Goal: Transaction & Acquisition: Purchase product/service

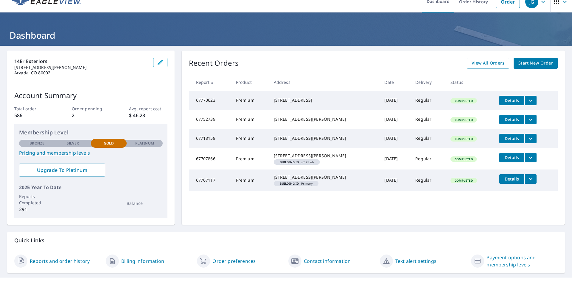
scroll to position [13, 0]
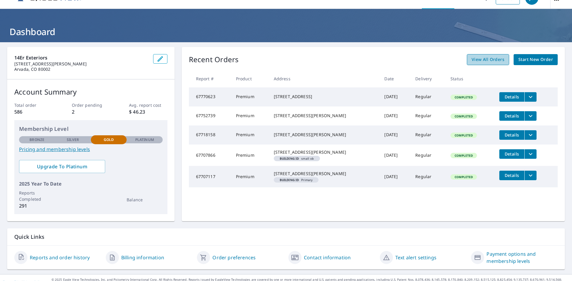
click at [479, 58] on span "View All Orders" at bounding box center [487, 59] width 33 height 7
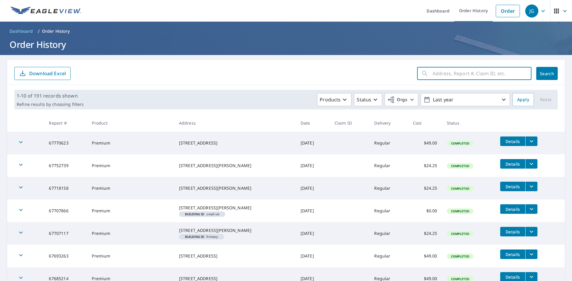
click at [460, 74] on input "text" at bounding box center [481, 73] width 99 height 17
paste input "Job Information [STREET_ADDRESS][PERSON_NAME]"
type input "Job Information [STREET_ADDRESS][PERSON_NAME]"
click button "Search" at bounding box center [546, 73] width 21 height 13
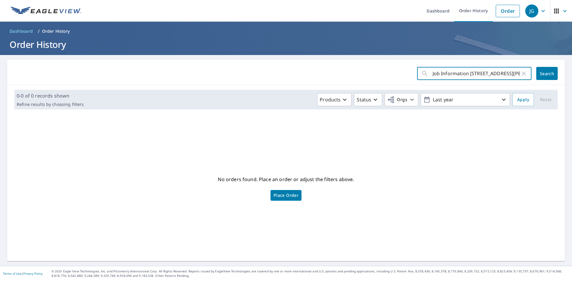
drag, startPoint x: 466, startPoint y: 74, endPoint x: 334, endPoint y: 83, distance: 131.9
click at [334, 83] on div "Job Information [STREET_ADDRESS][PERSON_NAME] ​ Search" at bounding box center [285, 72] width 557 height 25
type input "[STREET_ADDRESS][PERSON_NAME]"
click button "Search" at bounding box center [546, 73] width 21 height 13
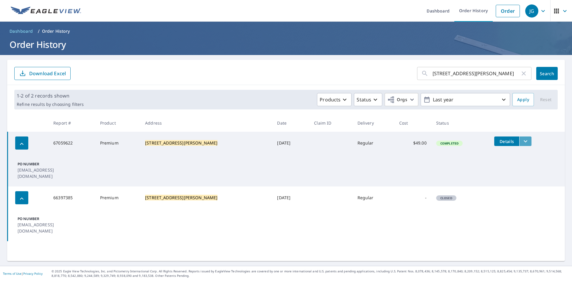
click at [522, 143] on icon "filesDropdownBtn-67059622" at bounding box center [525, 141] width 7 height 7
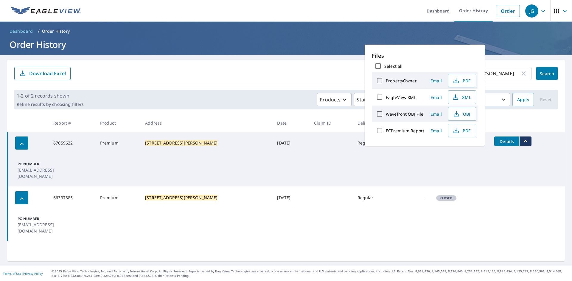
click at [398, 157] on td "PO Number [EMAIL_ADDRESS][DOMAIN_NAME]" at bounding box center [286, 171] width 557 height 32
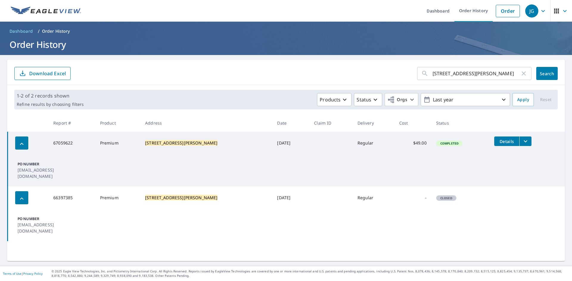
click at [497, 141] on span "Details" at bounding box center [506, 142] width 18 height 6
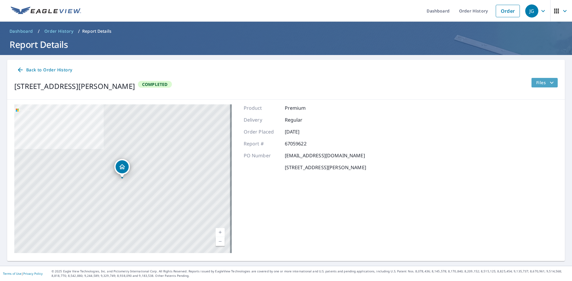
click at [531, 82] on button "Files" at bounding box center [544, 83] width 26 height 10
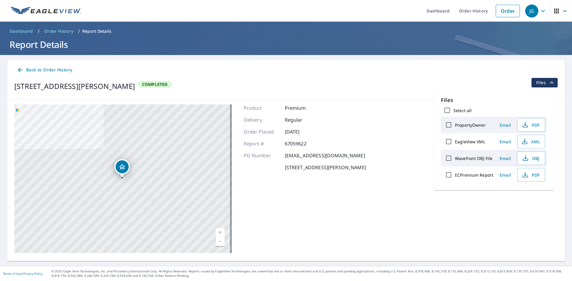
click at [366, 192] on div "Product Premium Delivery Regular Order Placed [DATE] Report # 67059622 PO Numbe…" at bounding box center [305, 178] width 122 height 149
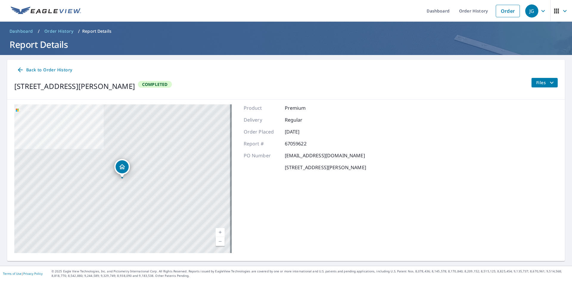
click at [62, 30] on span "Order History" at bounding box center [58, 31] width 29 height 6
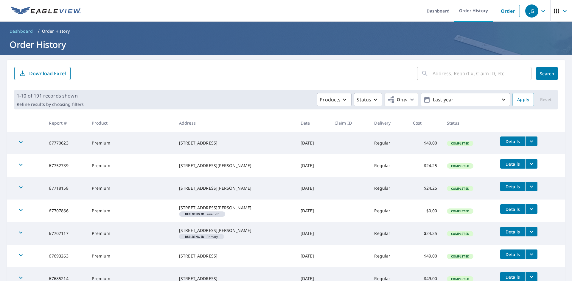
click at [438, 72] on input "text" at bounding box center [481, 73] width 99 height 17
paste input "[STREET_ADDRESS][PERSON_NAME]"
type input "[STREET_ADDRESS][PERSON_NAME]"
click button "Search" at bounding box center [546, 73] width 21 height 13
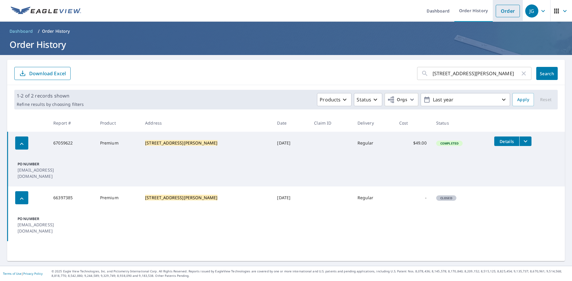
click at [506, 14] on link "Order" at bounding box center [507, 11] width 24 height 13
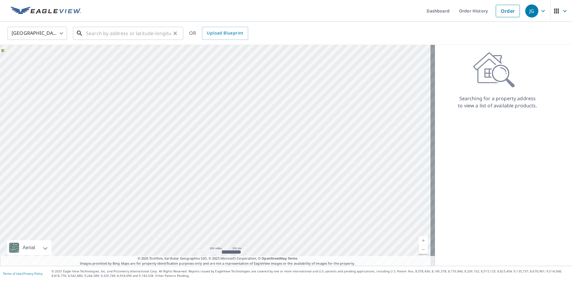
click at [166, 35] on input "text" at bounding box center [128, 33] width 85 height 17
paste input "[STREET_ADDRESS][PERSON_NAME]"
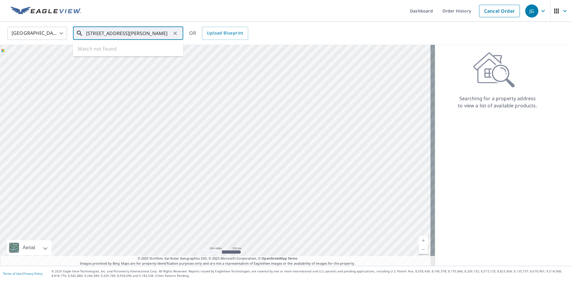
scroll to position [0, 1]
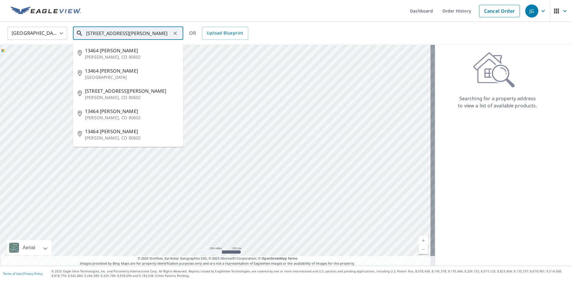
type input "[STREET_ADDRESS][PERSON_NAME]"
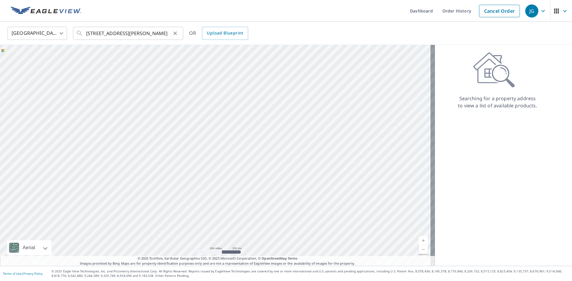
scroll to position [0, 0]
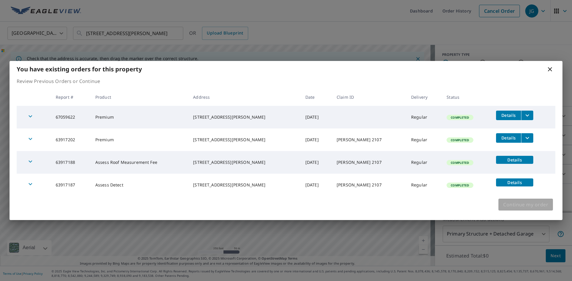
click at [515, 207] on span "Continue my order" at bounding box center [525, 205] width 45 height 8
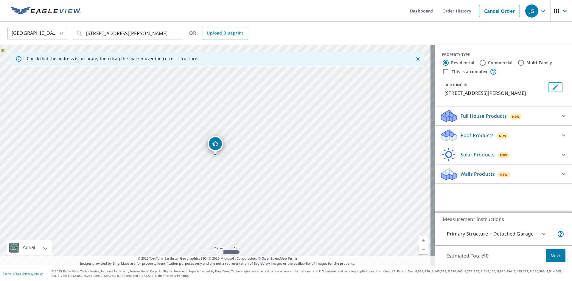
click at [500, 171] on div "New" at bounding box center [503, 174] width 12 height 7
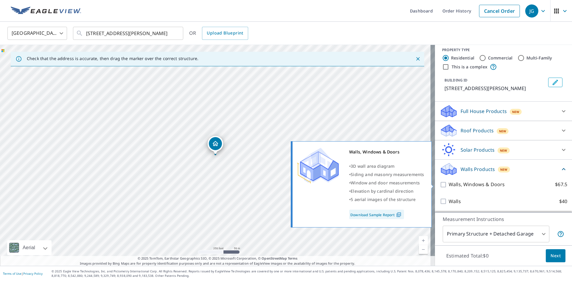
click at [439, 185] on input "Walls, Windows & Doors $67.5" at bounding box center [443, 184] width 9 height 7
checkbox input "true"
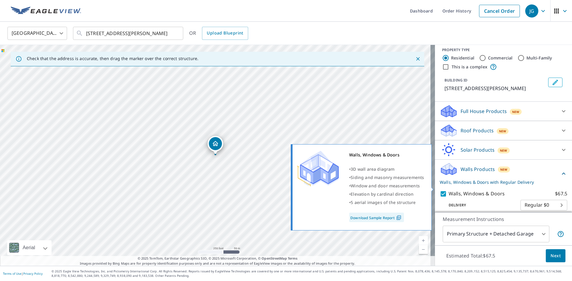
scroll to position [27, 0]
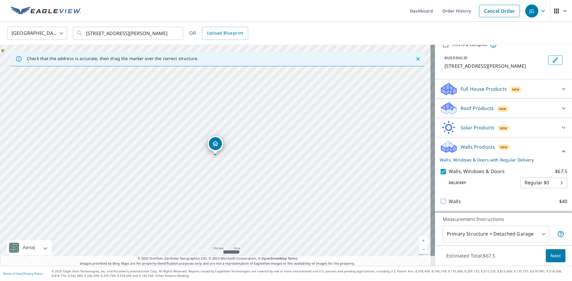
click at [552, 256] on span "Next" at bounding box center [555, 255] width 10 height 7
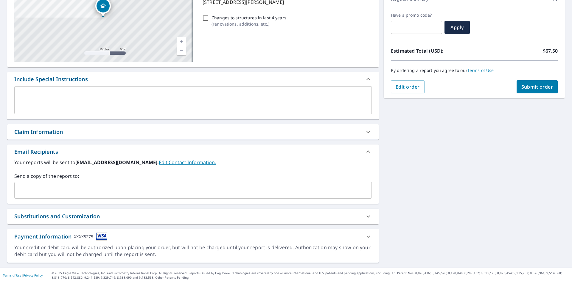
scroll to position [93, 0]
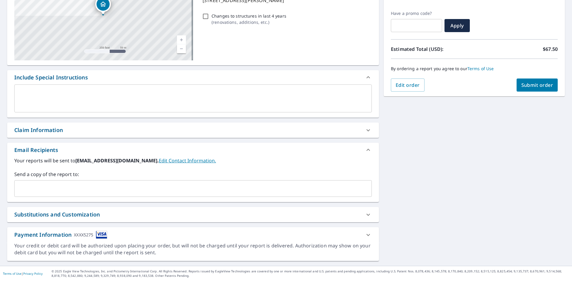
click at [89, 183] on div "​" at bounding box center [192, 188] width 357 height 17
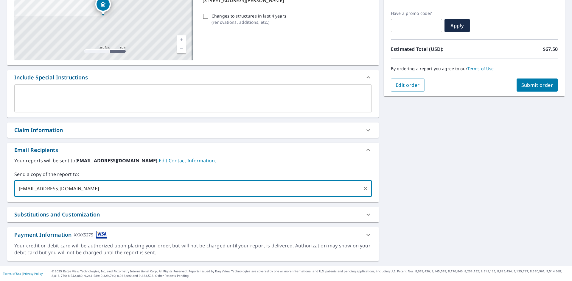
type input "[EMAIL_ADDRESS][DOMAIN_NAME]"
click at [87, 190] on icon at bounding box center [89, 188] width 5 height 7
paste input "[EMAIL_ADDRESS][DOMAIN_NAME]>"
type input "[EMAIL_ADDRESS][DOMAIN_NAME]"
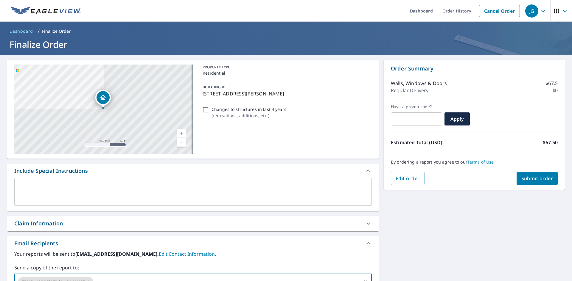
click at [530, 179] on span "Submit order" at bounding box center [537, 178] width 32 height 7
